Goal: Task Accomplishment & Management: Use online tool/utility

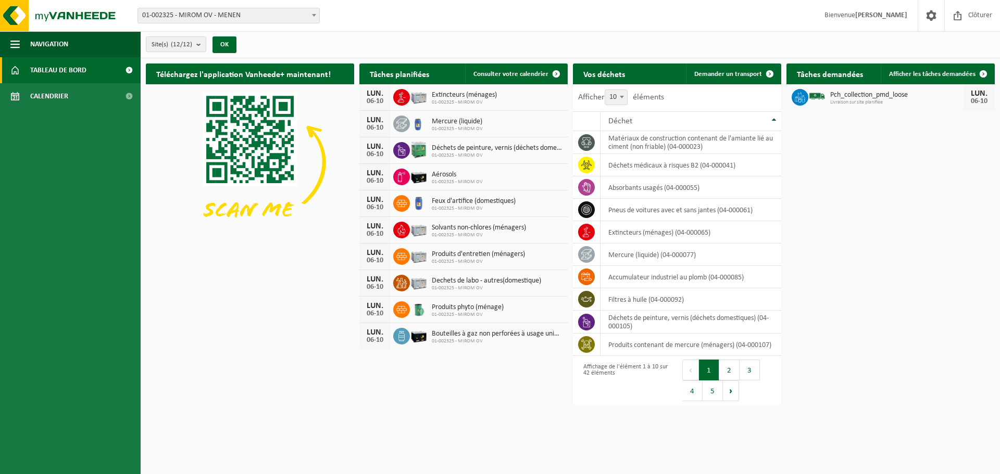
click at [248, 9] on span "01-002325 - MIROM OV - MENEN" at bounding box center [228, 15] width 181 height 15
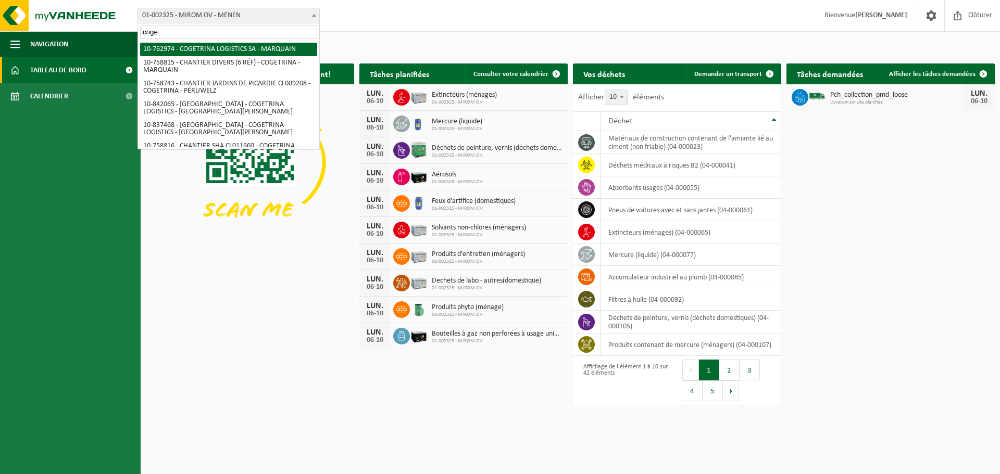
type input "coge"
select select "17600"
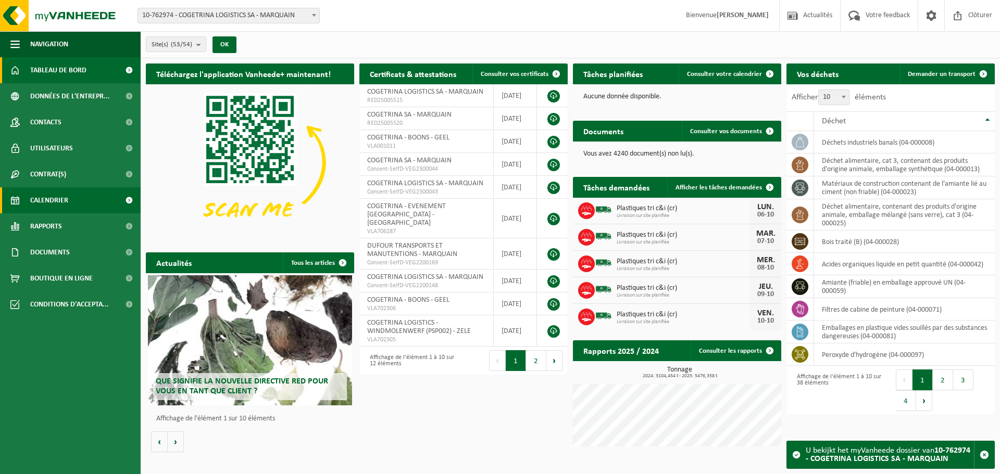
drag, startPoint x: 44, startPoint y: 195, endPoint x: 59, endPoint y: 190, distance: 16.0
click at [44, 195] on span "Calendrier" at bounding box center [49, 200] width 38 height 26
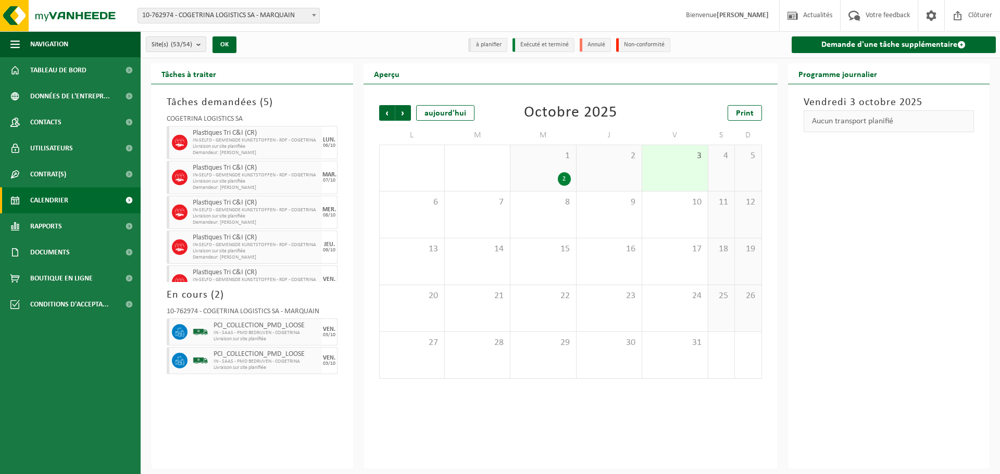
click at [811, 54] on div "Demande d'une tâche supplémentaire" at bounding box center [892, 44] width 215 height 27
click at [812, 48] on link "Demande d'une tâche supplémentaire" at bounding box center [893, 44] width 205 height 17
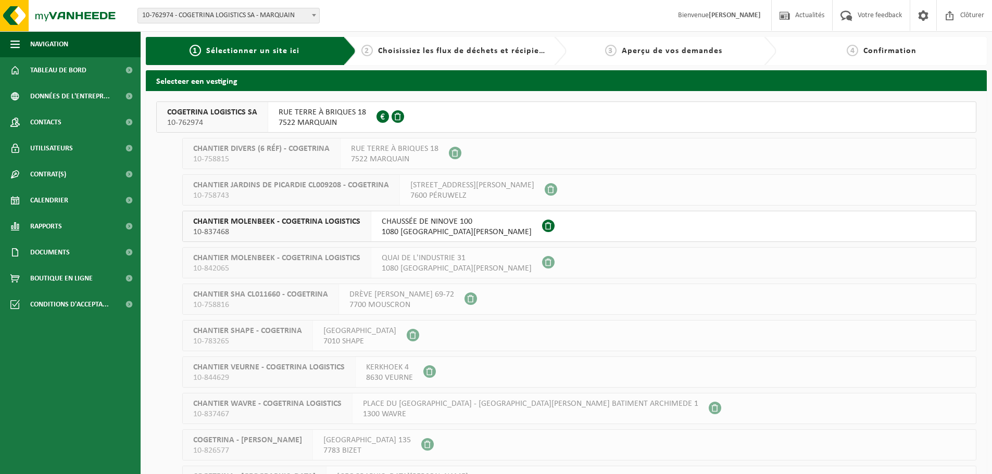
click at [324, 118] on span "7522 MARQUAIN" at bounding box center [322, 123] width 87 height 10
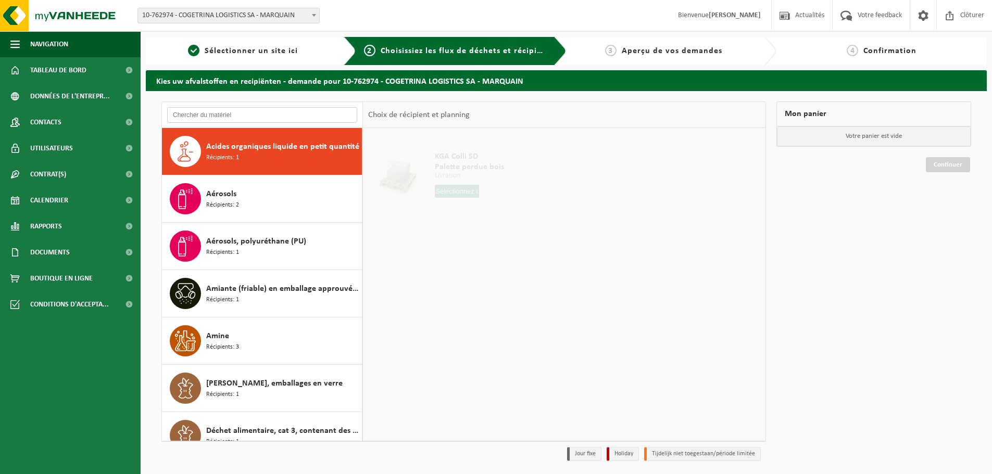
click at [258, 110] on input "text" at bounding box center [262, 115] width 190 height 16
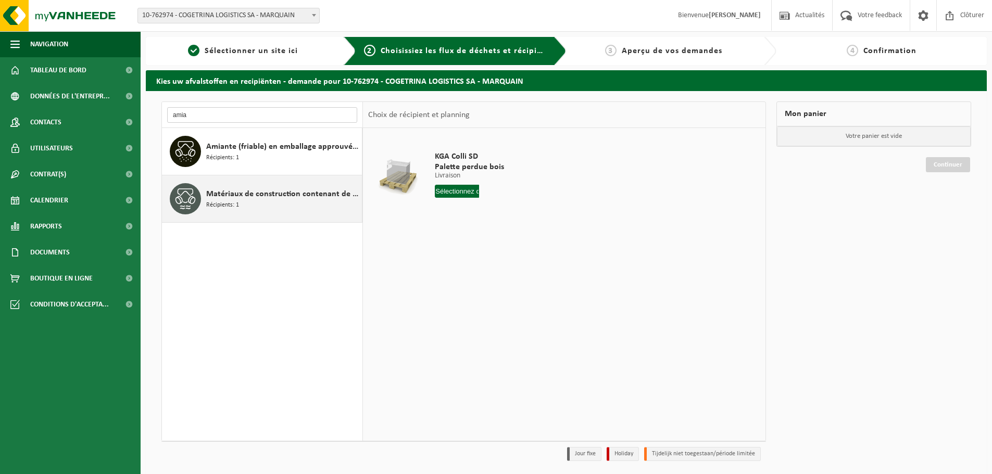
type input "amia"
click at [212, 207] on span "Récipients: 1" at bounding box center [222, 205] width 33 height 10
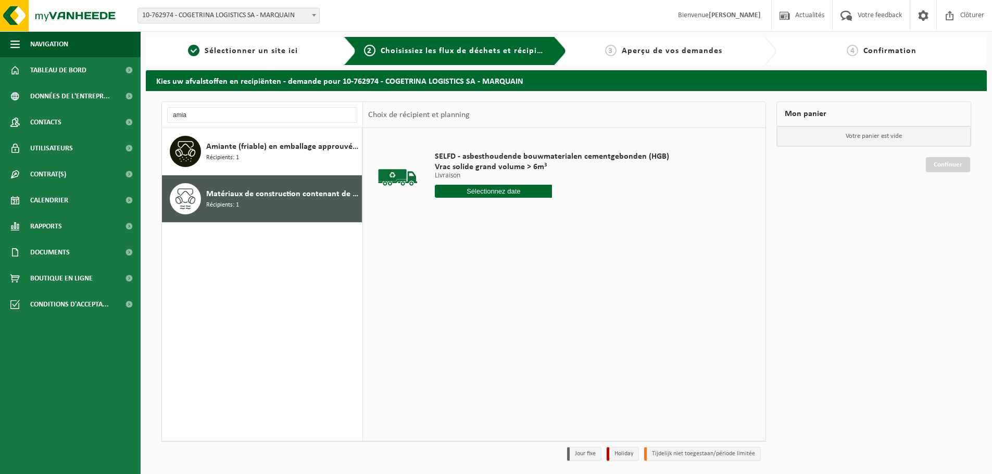
click at [469, 191] on input "text" at bounding box center [493, 191] width 117 height 13
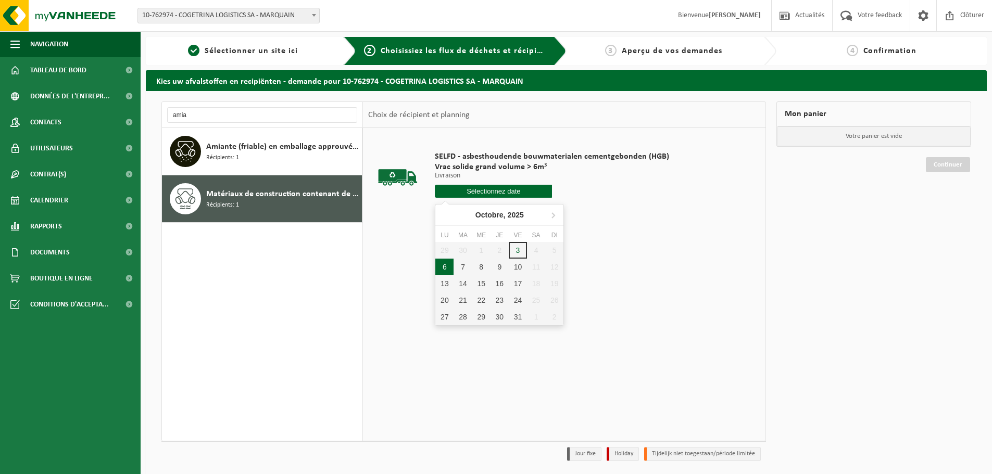
click at [445, 266] on div "6" at bounding box center [444, 267] width 18 height 17
type input "à partir de 2025-10-06"
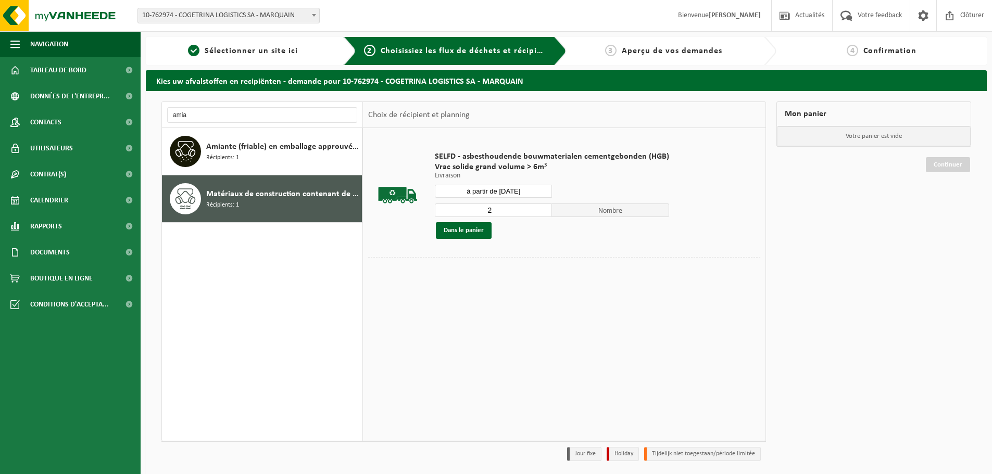
type input "2"
click at [542, 207] on input "2" at bounding box center [493, 211] width 117 height 14
click at [478, 235] on button "Dans le panier" at bounding box center [464, 230] width 56 height 17
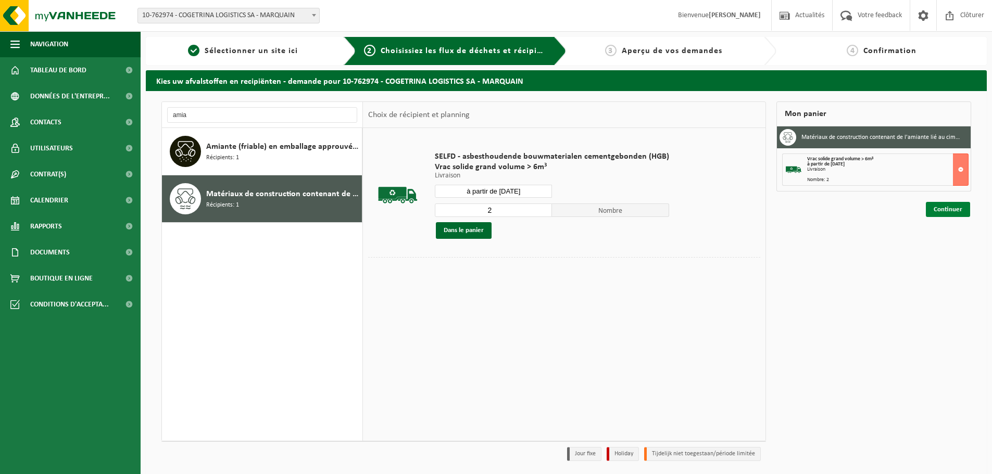
click at [929, 216] on link "Continuer" at bounding box center [948, 209] width 44 height 15
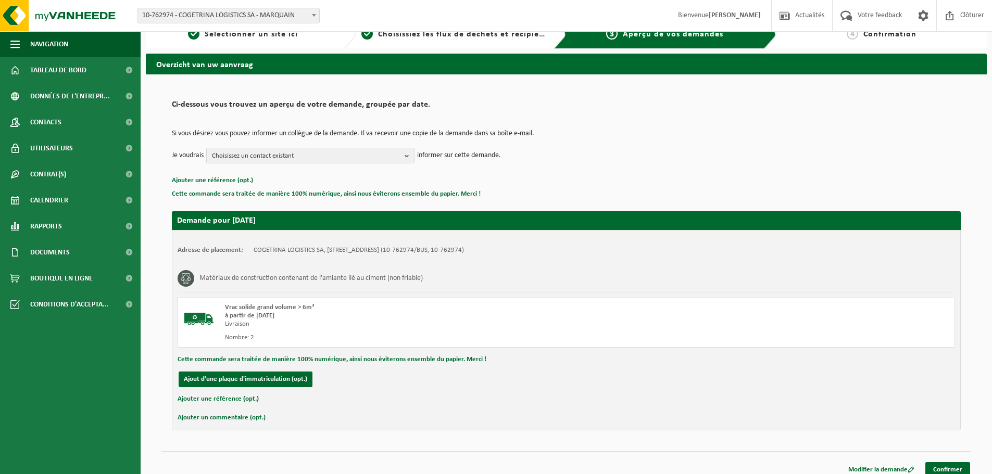
scroll to position [26, 0]
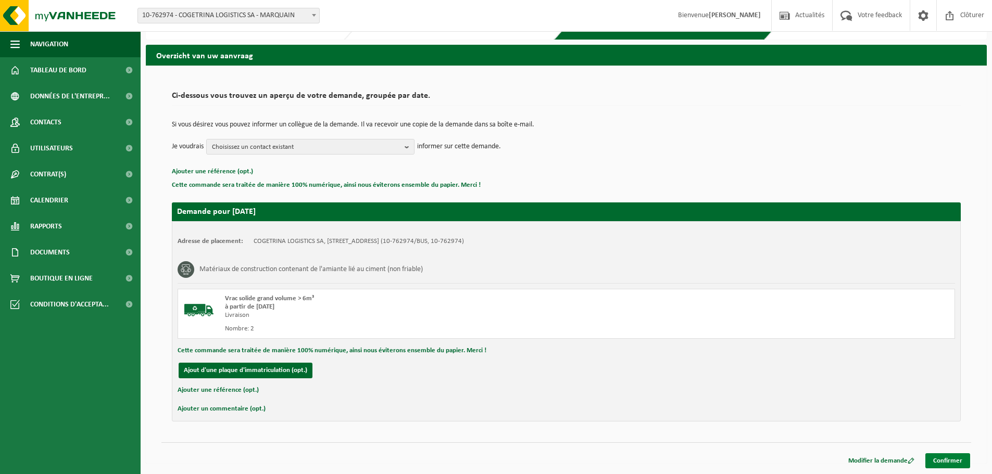
click at [934, 459] on link "Confirmer" at bounding box center [947, 460] width 45 height 15
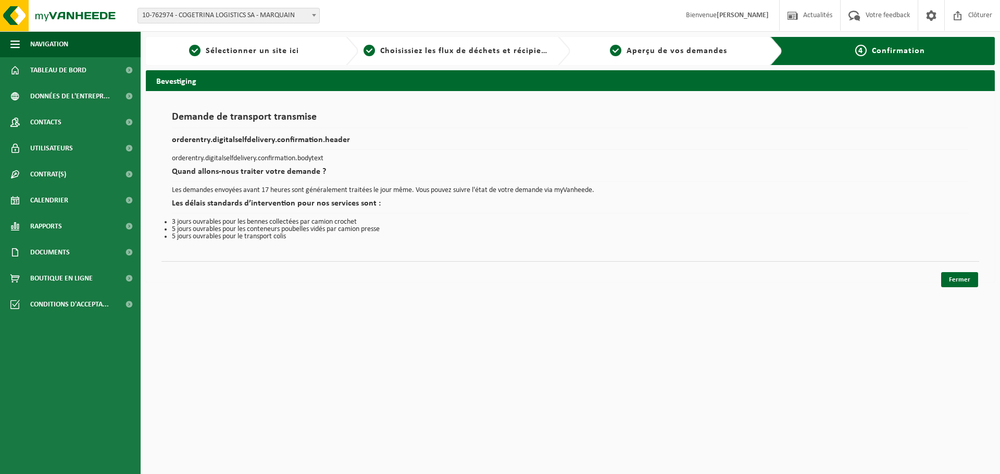
click at [966, 290] on div "Navigation Actualités Votre feedback Clôturer Tableau de bord Données de l'entr…" at bounding box center [500, 146] width 1000 height 293
click at [967, 281] on link "Fermer" at bounding box center [959, 279] width 37 height 15
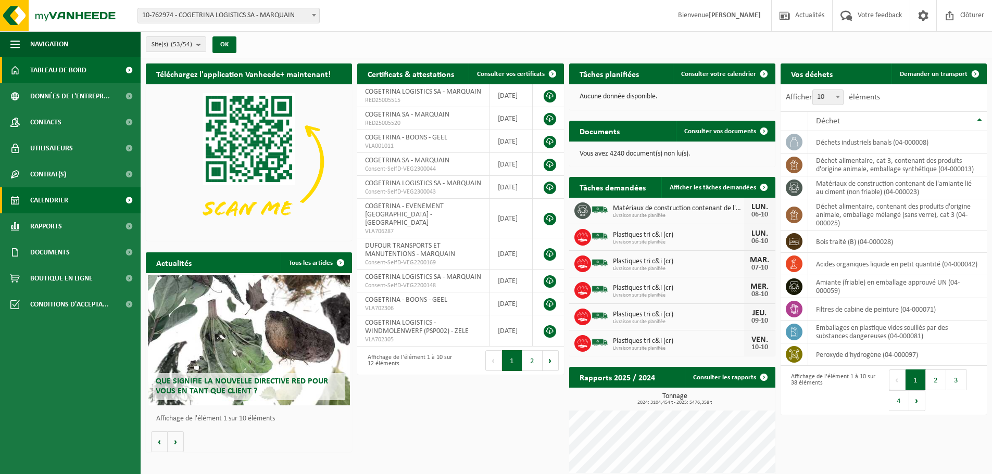
click at [45, 202] on span "Calendrier" at bounding box center [49, 200] width 38 height 26
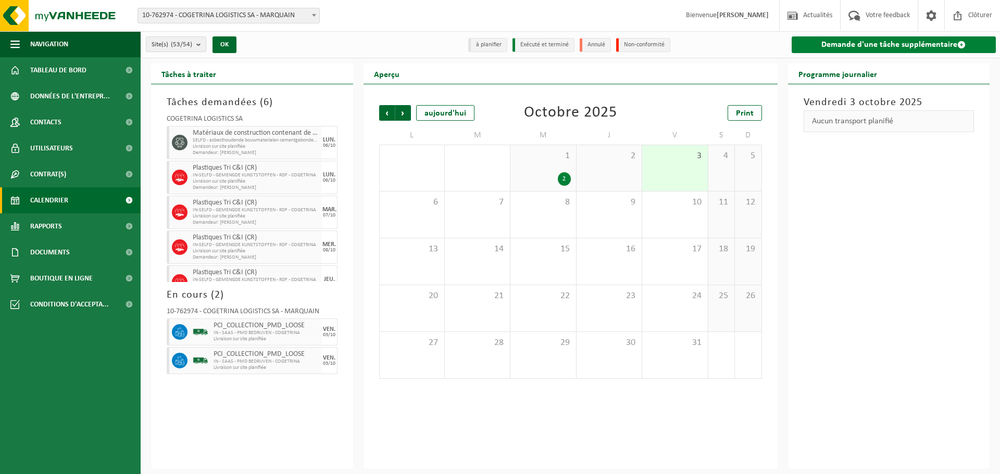
click at [838, 36] on link "Demande d'une tâche supplémentaire" at bounding box center [893, 44] width 205 height 17
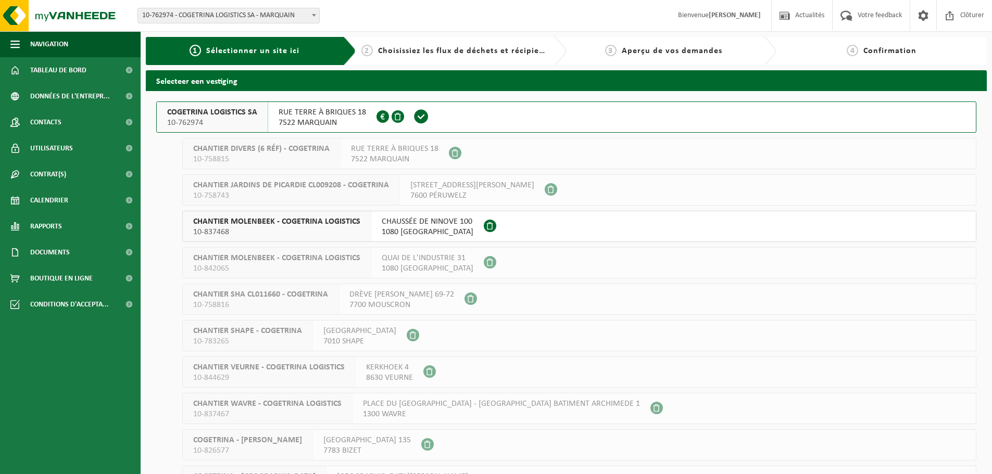
click at [226, 125] on span "10-762974" at bounding box center [212, 123] width 90 height 10
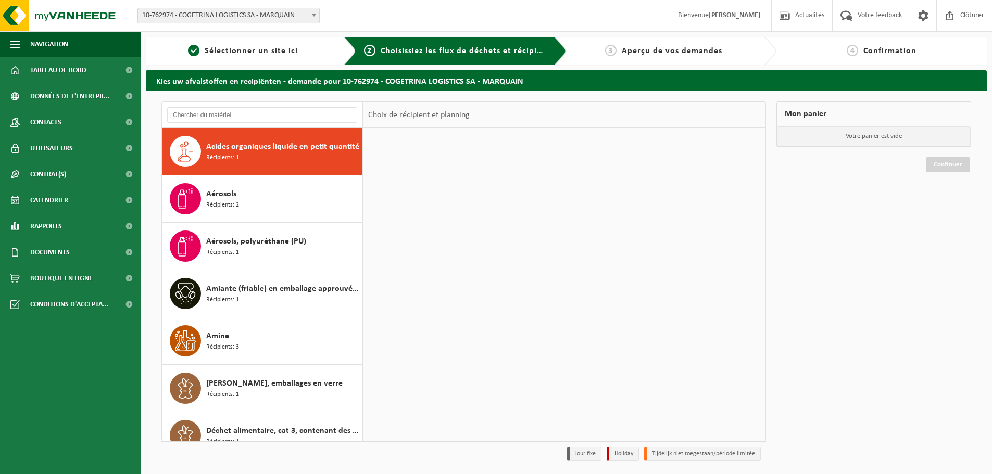
click at [242, 107] on div at bounding box center [262, 115] width 201 height 26
click at [229, 119] on input "text" at bounding box center [262, 115] width 190 height 16
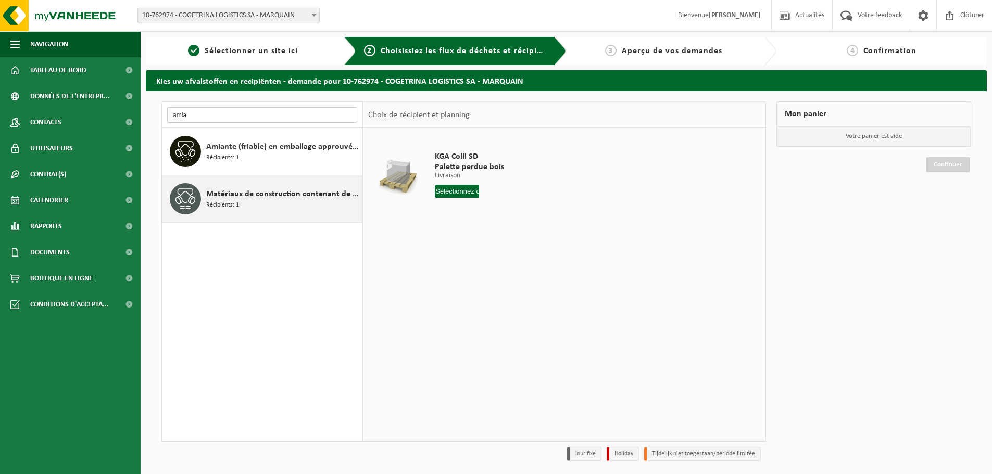
type input "amia"
click at [223, 193] on span "Matériaux de construction contenant de l'amiante lié au ciment (non friable)" at bounding box center [282, 194] width 153 height 12
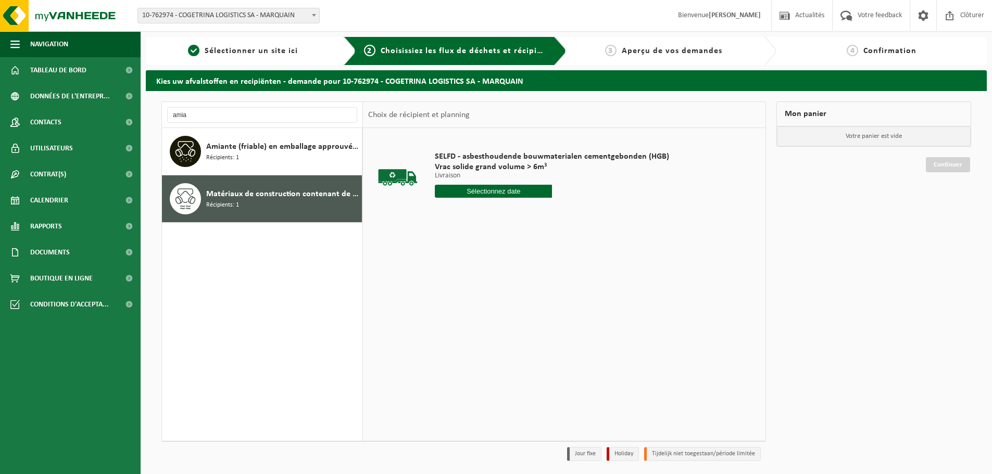
click at [456, 188] on input "text" at bounding box center [493, 191] width 117 height 13
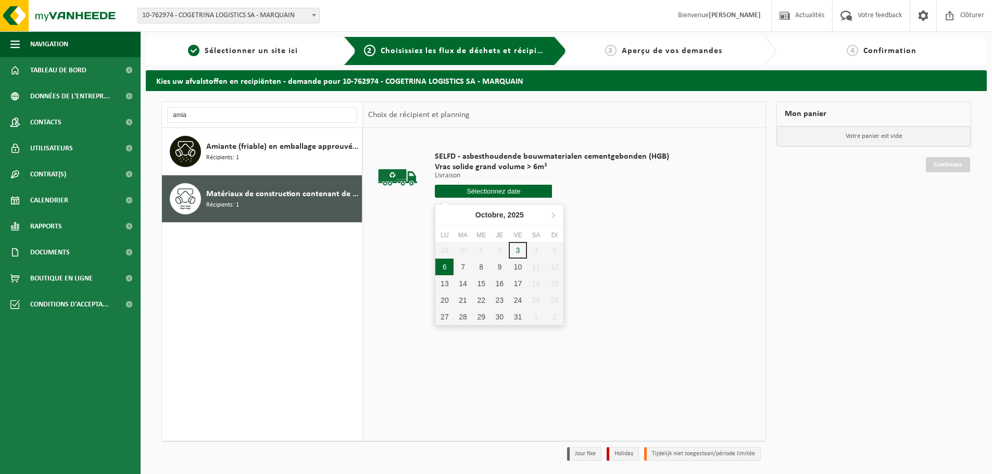
click at [443, 267] on div "6" at bounding box center [444, 267] width 18 height 17
type input "à partir de 2025-10-06"
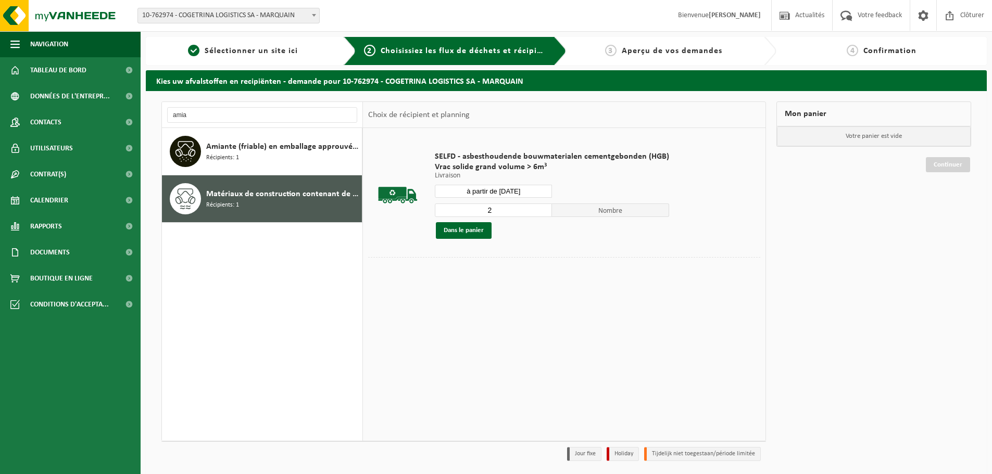
type input "2"
click at [542, 208] on input "2" at bounding box center [493, 211] width 117 height 14
click at [465, 234] on button "Dans le panier" at bounding box center [464, 230] width 56 height 17
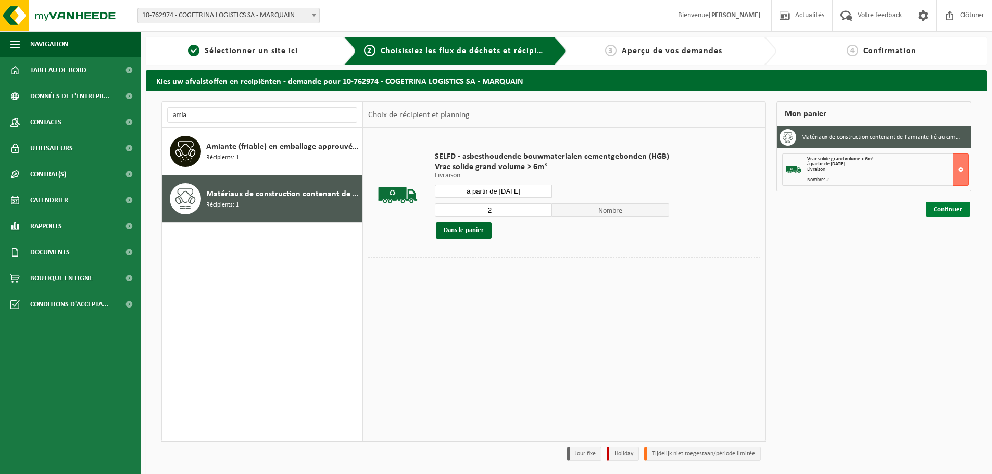
click at [937, 211] on link "Continuer" at bounding box center [948, 209] width 44 height 15
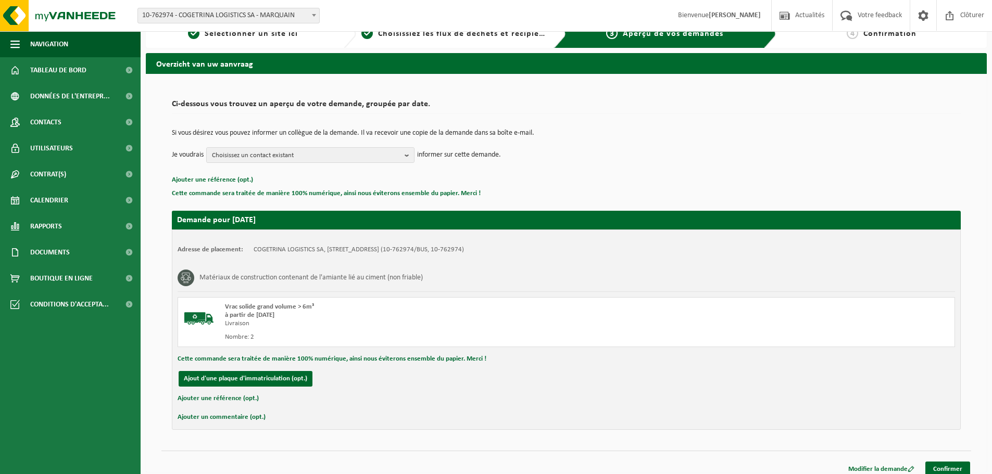
scroll to position [26, 0]
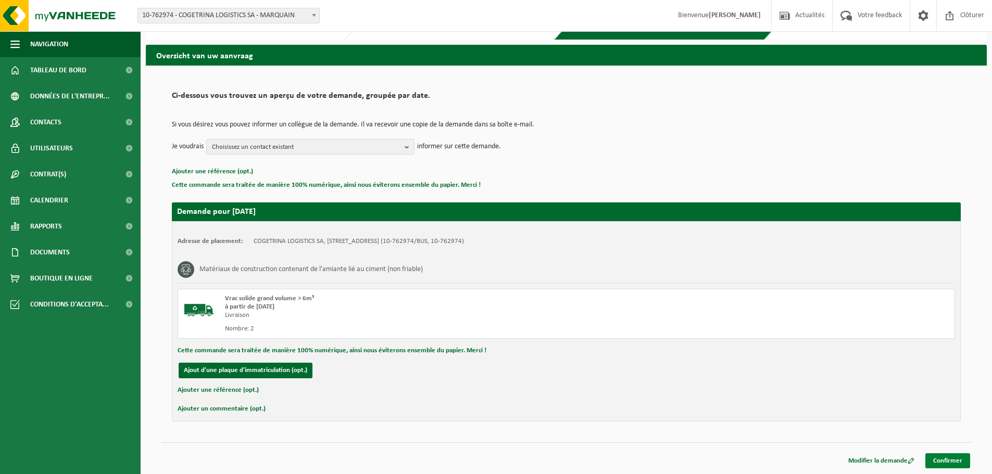
click at [933, 459] on link "Confirmer" at bounding box center [947, 460] width 45 height 15
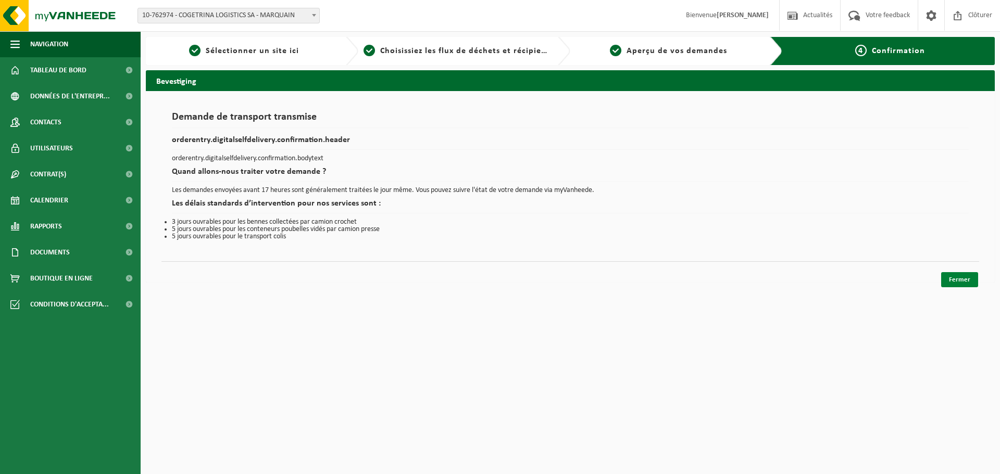
click at [956, 282] on link "Fermer" at bounding box center [959, 279] width 37 height 15
